Goal: Check status: Check status

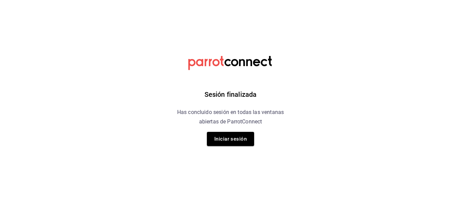
click at [234, 147] on div "Sesión finalizada Has concluido sesión en todas las ventanas abiertas de Parrot…" at bounding box center [231, 101] width 171 height 202
click at [236, 140] on button "Iniciar sesión" at bounding box center [230, 139] width 47 height 14
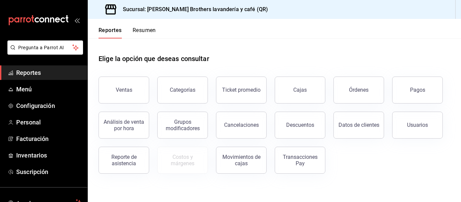
click at [141, 31] on button "Resumen" at bounding box center [144, 32] width 23 height 11
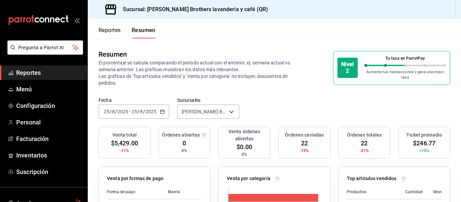
click at [116, 32] on button "Reportes" at bounding box center [110, 32] width 22 height 11
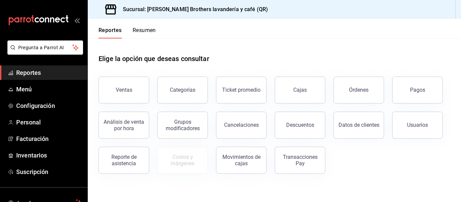
click at [137, 31] on button "Resumen" at bounding box center [144, 32] width 23 height 11
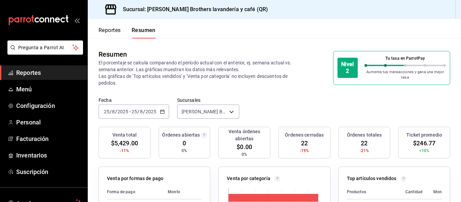
click at [156, 115] on div "[DATE] [DATE] - [DATE] [DATE]" at bounding box center [134, 112] width 71 height 14
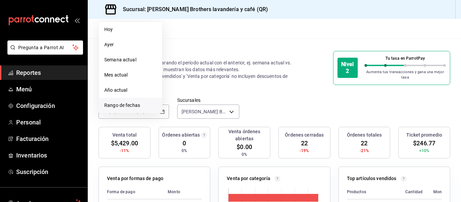
click at [133, 105] on span "Rango de fechas" at bounding box center [130, 105] width 52 height 7
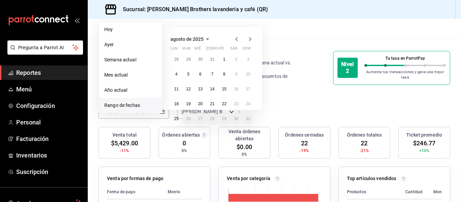
click at [235, 35] on icon "button" at bounding box center [237, 39] width 8 height 8
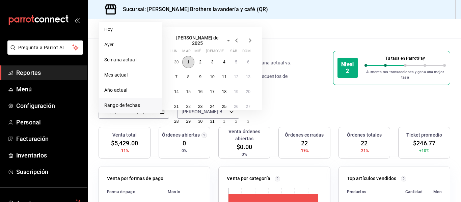
click at [185, 57] on button "1" at bounding box center [188, 62] width 12 height 12
click at [250, 61] on button "6" at bounding box center [248, 62] width 12 height 12
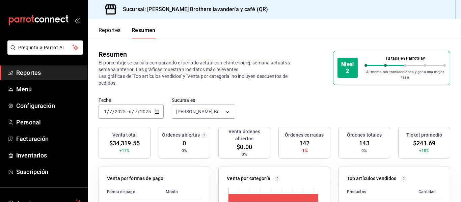
click at [158, 114] on div "[DATE] [DATE] - [DATE] [DATE]" at bounding box center [131, 112] width 65 height 14
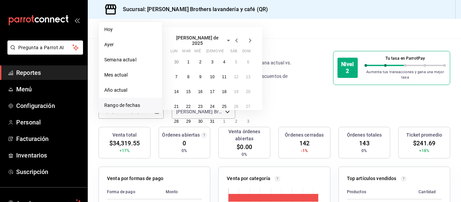
click at [290, 105] on div "Fecha [DATE] [DATE] - [DATE] [DATE] [PERSON_NAME] Semana actual Mes actual Año …" at bounding box center [274, 112] width 373 height 30
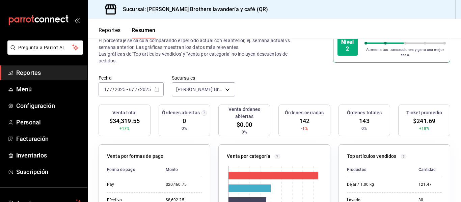
scroll to position [34, 0]
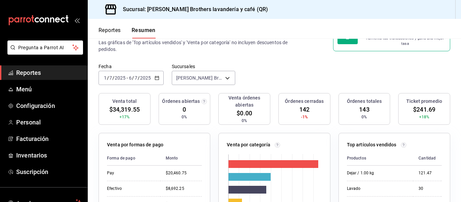
click at [158, 80] on icon "button" at bounding box center [157, 78] width 5 height 5
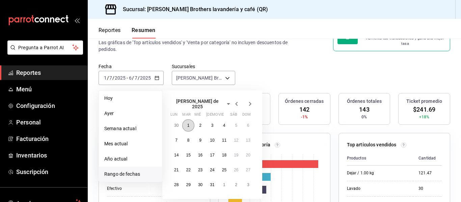
click at [190, 124] on button "1" at bounding box center [188, 126] width 12 height 12
click at [252, 124] on button "6" at bounding box center [248, 126] width 12 height 12
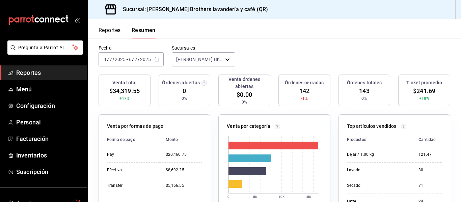
scroll to position [0, 0]
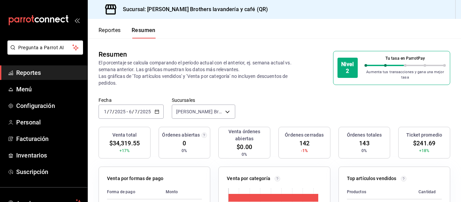
click at [163, 113] on div "[DATE] [DATE] - [DATE] [DATE]" at bounding box center [131, 112] width 65 height 14
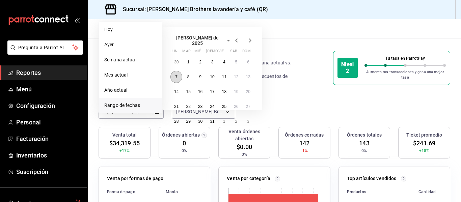
click at [178, 75] on button "7" at bounding box center [177, 77] width 12 height 12
click at [247, 75] on abbr "13" at bounding box center [248, 77] width 4 height 5
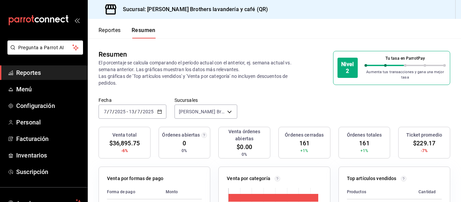
click at [160, 109] on icon "button" at bounding box center [159, 111] width 5 height 5
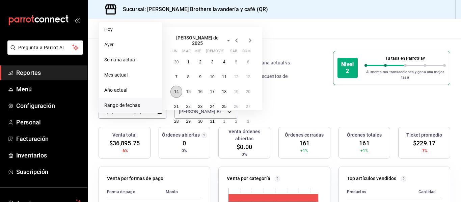
click at [178, 89] on abbr "14" at bounding box center [176, 91] width 4 height 5
click at [247, 89] on abbr "20" at bounding box center [248, 91] width 4 height 5
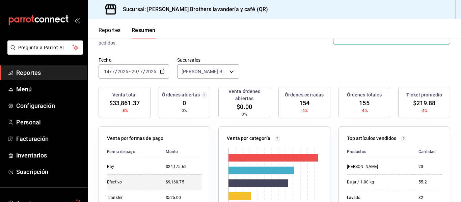
scroll to position [101, 0]
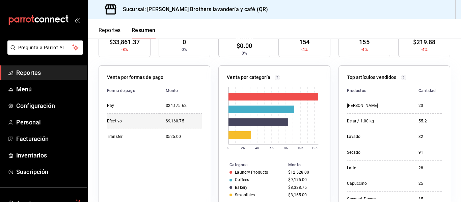
click at [154, 121] on div "Efectivo" at bounding box center [131, 122] width 48 height 6
click at [185, 126] on td "$9,160.75" at bounding box center [181, 121] width 42 height 16
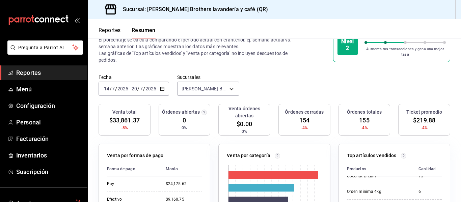
scroll to position [34, 0]
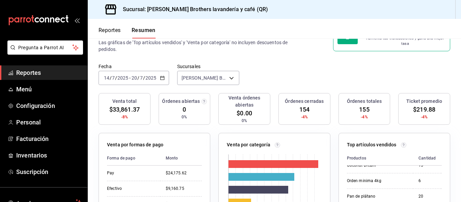
click at [134, 112] on span "$33,861.37" at bounding box center [124, 109] width 30 height 9
click at [184, 175] on div "$24,175.62" at bounding box center [184, 174] width 36 height 6
click at [181, 187] on div "$9,160.75" at bounding box center [184, 189] width 36 height 6
click at [227, 74] on body "Pregunta a Parrot AI Reportes Menú Configuración Personal Facturación Inventari…" at bounding box center [230, 101] width 461 height 202
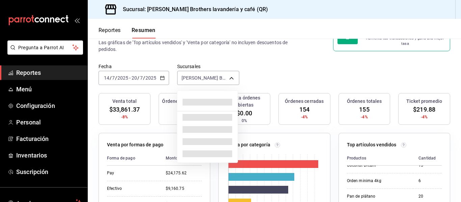
click at [232, 79] on div at bounding box center [230, 101] width 461 height 202
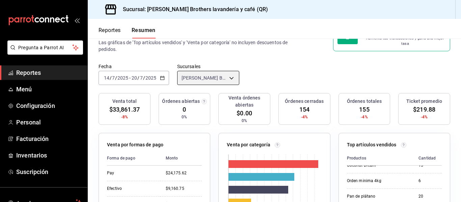
scroll to position [101, 0]
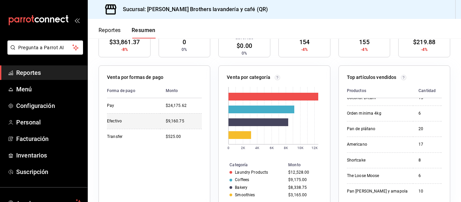
click at [187, 124] on div "$9,160.75" at bounding box center [184, 122] width 36 height 6
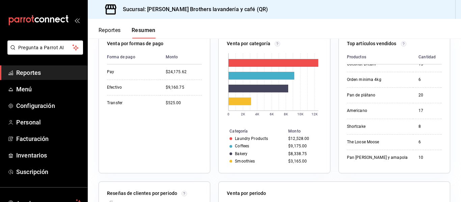
scroll to position [0, 0]
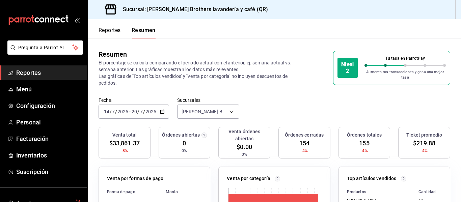
click at [161, 115] on div "[DATE] [DATE] - [DATE] [DATE]" at bounding box center [134, 112] width 71 height 14
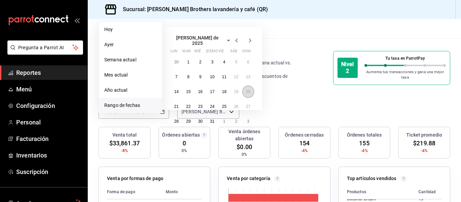
click at [250, 91] on abbr "20" at bounding box center [248, 91] width 4 height 5
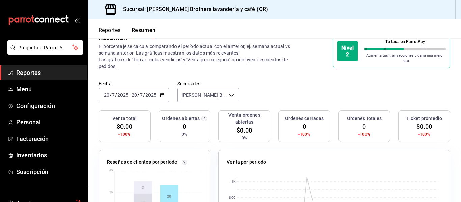
scroll to position [16, 0]
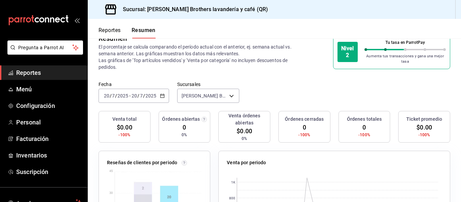
click at [160, 96] on icon "button" at bounding box center [162, 96] width 5 height 5
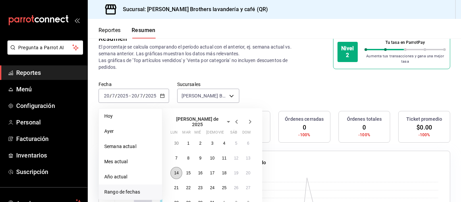
click at [175, 171] on abbr "14" at bounding box center [176, 173] width 4 height 5
click at [172, 171] on button "14" at bounding box center [177, 173] width 12 height 12
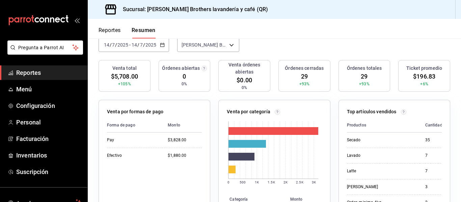
scroll to position [83, 0]
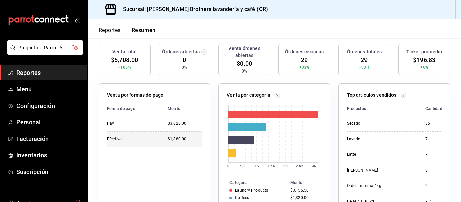
click at [171, 138] on div "$1,880.00" at bounding box center [185, 139] width 34 height 6
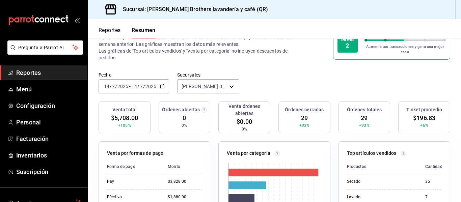
scroll to position [0, 0]
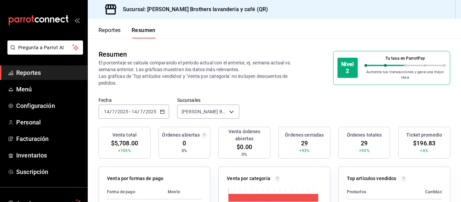
click at [115, 29] on button "Reportes" at bounding box center [110, 32] width 22 height 11
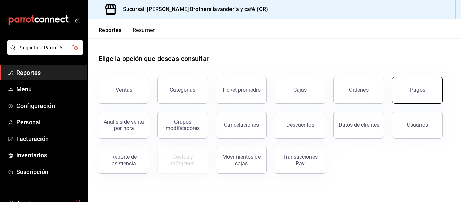
click at [426, 90] on button "Pagos" at bounding box center [417, 90] width 51 height 27
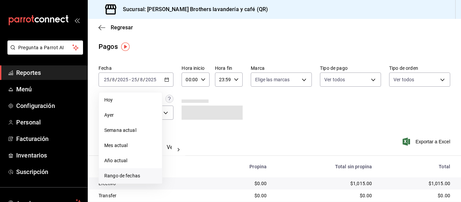
click at [127, 172] on li "Rango de fechas" at bounding box center [130, 175] width 63 height 15
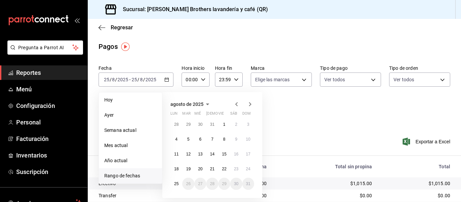
click at [239, 104] on icon "button" at bounding box center [237, 104] width 8 height 8
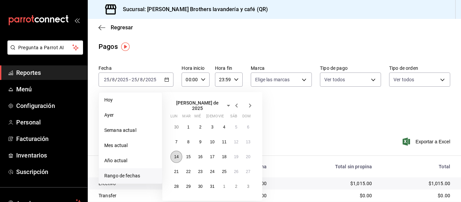
click at [171, 153] on button "14" at bounding box center [177, 157] width 12 height 12
click at [175, 155] on abbr "14" at bounding box center [176, 157] width 4 height 5
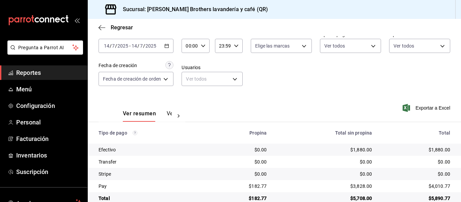
scroll to position [47, 0]
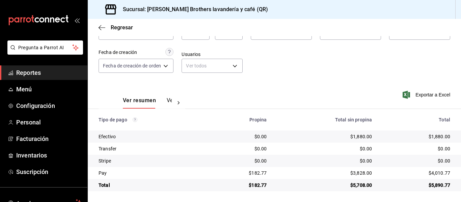
click at [291, 133] on td "$1,880.00" at bounding box center [324, 137] width 105 height 12
click at [167, 98] on button "Ver pagos" at bounding box center [179, 102] width 25 height 11
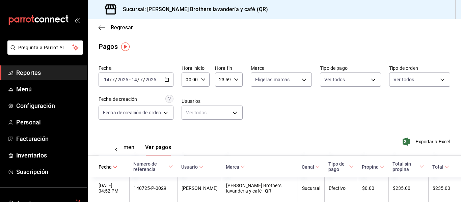
click at [174, 78] on div "[DATE] [DATE] - [DATE] [DATE]" at bounding box center [136, 80] width 75 height 14
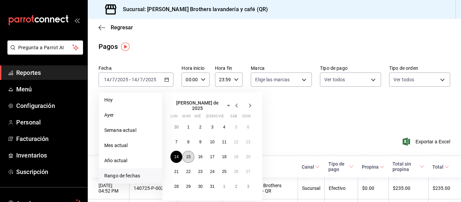
click at [185, 155] on button "15" at bounding box center [188, 157] width 12 height 12
click at [186, 155] on abbr "15" at bounding box center [188, 157] width 4 height 5
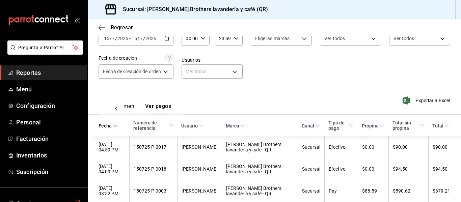
scroll to position [34, 0]
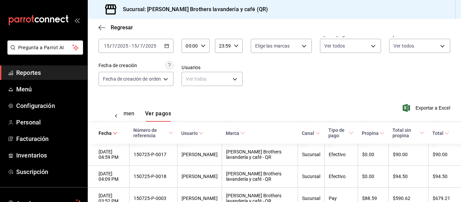
click at [125, 109] on div "Ver resumen Ver pagos" at bounding box center [142, 112] width 86 height 20
click at [130, 116] on button "Ver resumen" at bounding box center [118, 115] width 31 height 11
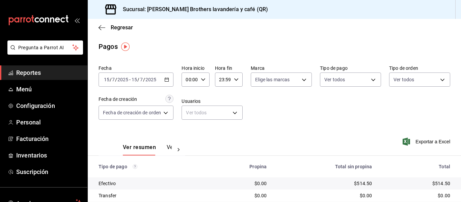
click at [172, 77] on div "[DATE] [DATE] - [DATE] [DATE]" at bounding box center [136, 80] width 75 height 14
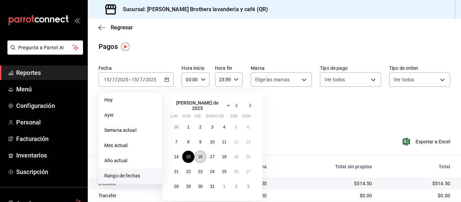
click at [200, 155] on abbr "16" at bounding box center [200, 157] width 4 height 5
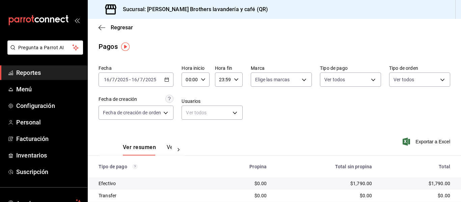
click at [171, 76] on div "[DATE] [DATE] - [DATE] [DATE]" at bounding box center [136, 80] width 75 height 14
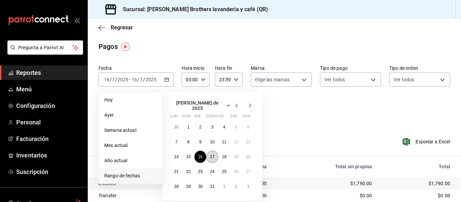
click at [212, 151] on button "17" at bounding box center [212, 157] width 12 height 12
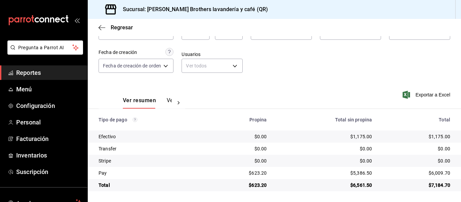
scroll to position [14, 0]
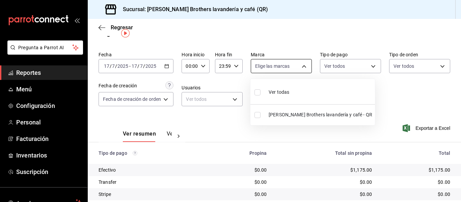
click at [294, 59] on body "Pregunta a Parrot AI Reportes Menú Configuración Personal Facturación Inventari…" at bounding box center [230, 101] width 461 height 202
click at [299, 61] on div at bounding box center [230, 101] width 461 height 202
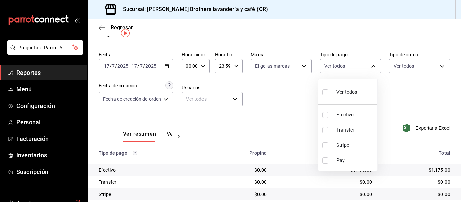
click at [355, 68] on body "Pregunta a Parrot AI Reportes Menú Configuración Personal Facturación Inventari…" at bounding box center [230, 101] width 461 height 202
click at [355, 68] on div at bounding box center [230, 101] width 461 height 202
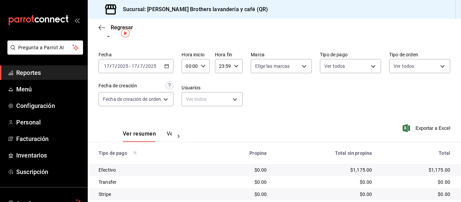
click at [396, 68] on div "Ver todos Efectivo Transfer Stripe Pay" at bounding box center [230, 101] width 461 height 202
click at [396, 68] on body "Pregunta a Parrot AI Reportes Menú Configuración Personal Facturación Inventari…" at bounding box center [230, 101] width 461 height 202
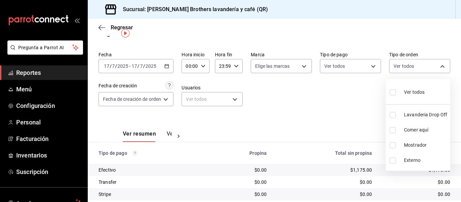
click at [396, 68] on div at bounding box center [230, 101] width 461 height 202
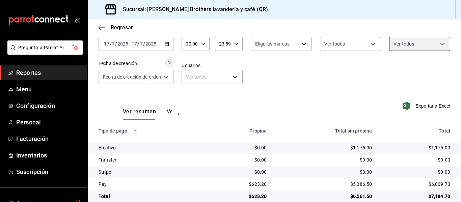
scroll to position [47, 0]
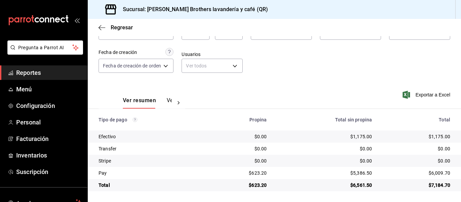
click at [317, 133] on td "$1,175.00" at bounding box center [324, 137] width 105 height 12
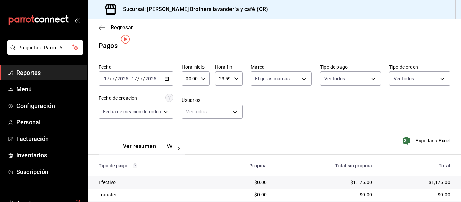
scroll to position [0, 0]
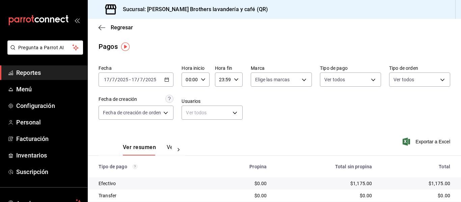
click at [171, 84] on div "[DATE] [DATE] - [DATE] [DATE]" at bounding box center [136, 80] width 75 height 14
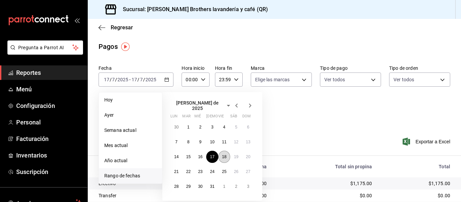
click at [225, 156] on abbr "18" at bounding box center [224, 157] width 4 height 5
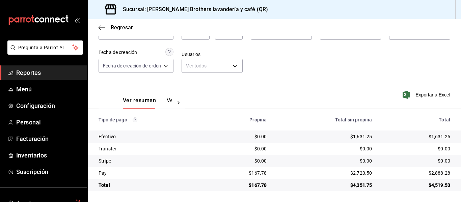
scroll to position [14, 0]
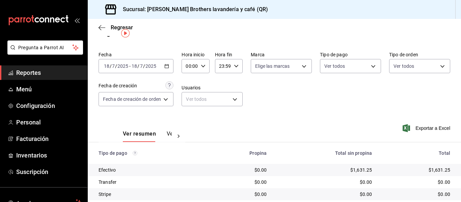
click at [165, 68] on div "[DATE] [DATE] - [DATE] [DATE]" at bounding box center [136, 66] width 75 height 14
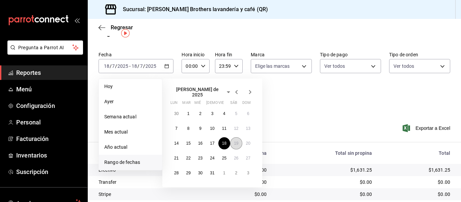
click at [232, 140] on button "19" at bounding box center [236, 143] width 12 height 12
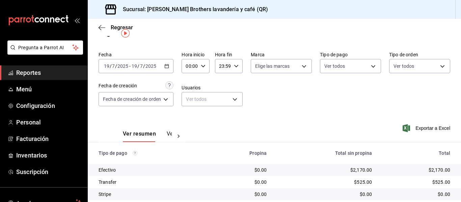
click at [169, 67] on icon "button" at bounding box center [166, 66] width 5 height 5
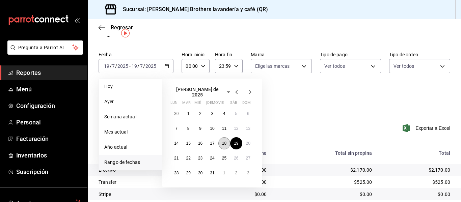
click at [222, 144] on button "18" at bounding box center [224, 143] width 12 height 12
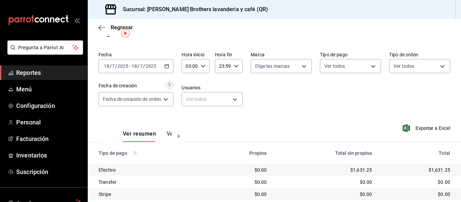
click at [172, 63] on div "[DATE] [DATE] - [DATE] [DATE]" at bounding box center [136, 66] width 75 height 14
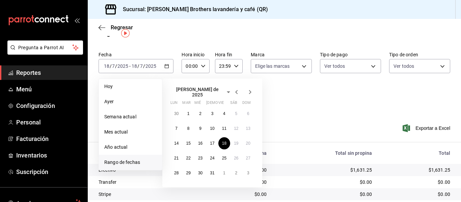
click at [167, 154] on div "[PERSON_NAME] de 2025 lun mar [PERSON_NAME] vie sáb dom 30 1 2 3 4 5 6 7 8 9 10…" at bounding box center [212, 133] width 100 height 109
click at [172, 154] on button "21" at bounding box center [177, 158] width 12 height 12
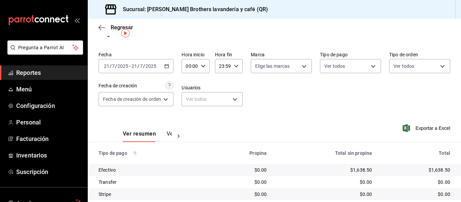
click at [170, 66] on div "[DATE] [DATE] - [DATE] [DATE]" at bounding box center [136, 66] width 75 height 14
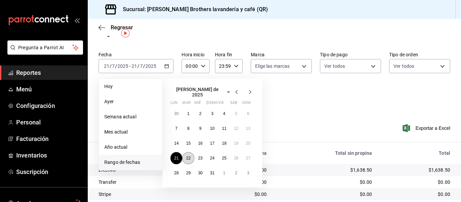
click at [192, 159] on button "22" at bounding box center [188, 158] width 12 height 12
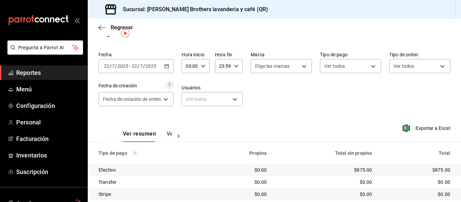
click at [164, 65] on div "[DATE] [DATE] - [DATE] [DATE]" at bounding box center [136, 66] width 75 height 14
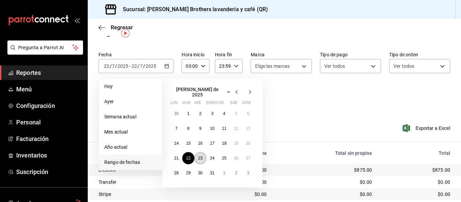
click at [203, 154] on button "23" at bounding box center [200, 158] width 12 height 12
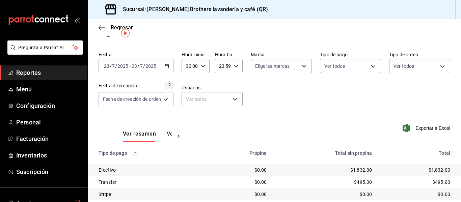
click at [169, 70] on div "[DATE] [DATE] - [DATE] [DATE]" at bounding box center [136, 66] width 75 height 14
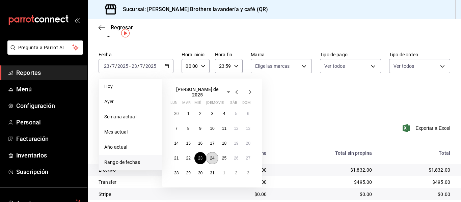
click at [209, 152] on button "24" at bounding box center [212, 158] width 12 height 12
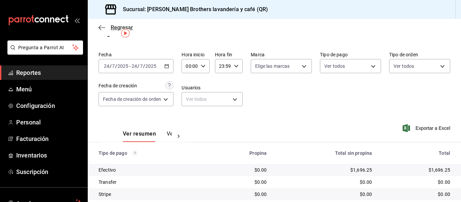
click at [104, 27] on icon "button" at bounding box center [102, 28] width 7 height 6
